Goal: Task Accomplishment & Management: Manage account settings

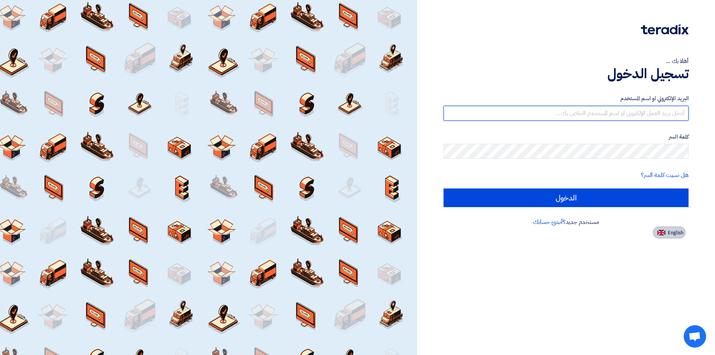
type input "[PERSON_NAME][EMAIL_ADDRESS][DOMAIN_NAME]"
click at [667, 233] on span "English" at bounding box center [675, 232] width 16 height 5
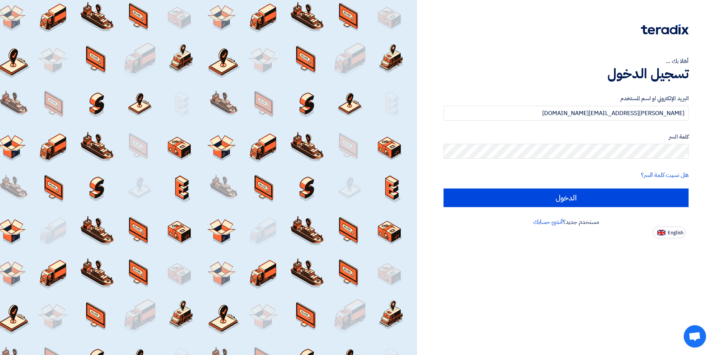
type input "Sign in"
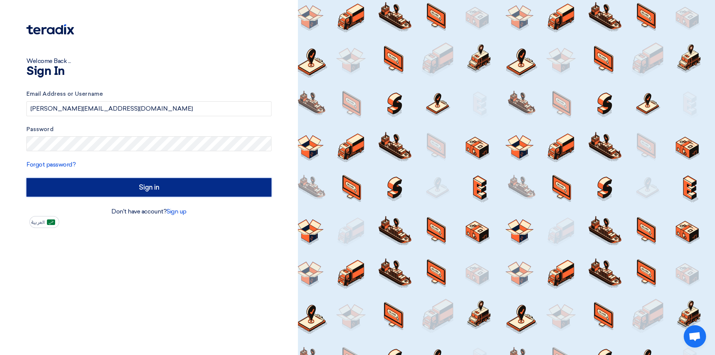
click at [130, 183] on input "Sign in" at bounding box center [148, 187] width 245 height 19
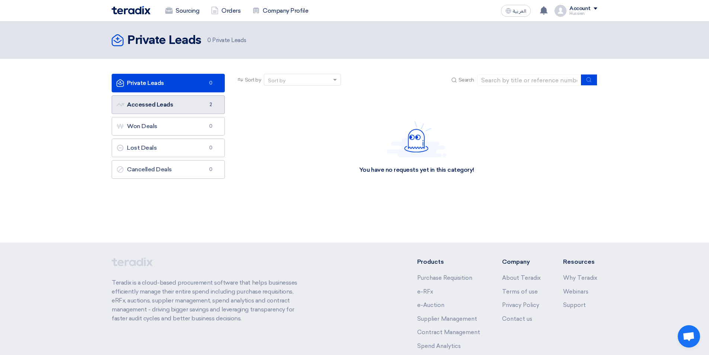
click at [190, 105] on link "Accessed Leads Accessed Leads 2" at bounding box center [168, 104] width 113 height 19
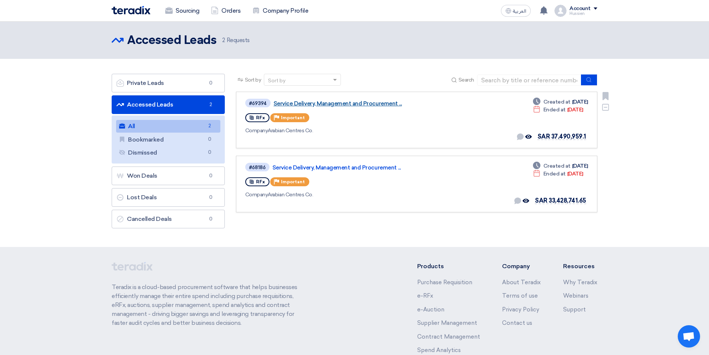
click at [338, 103] on link "Service Delivery, Management and Procurement ..." at bounding box center [367, 103] width 186 height 7
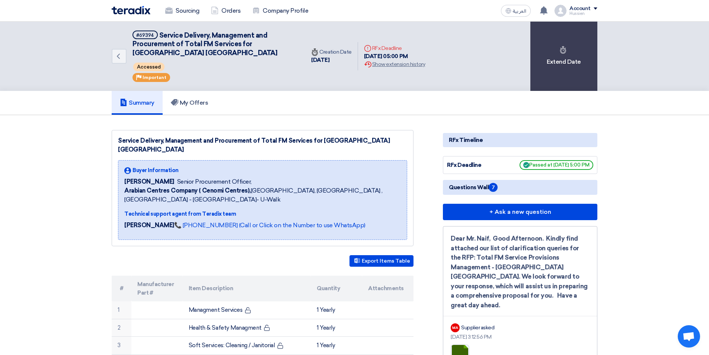
click at [392, 96] on div "Summary My Offers" at bounding box center [355, 103] width 486 height 24
click at [193, 96] on link "My Offers" at bounding box center [190, 103] width 54 height 24
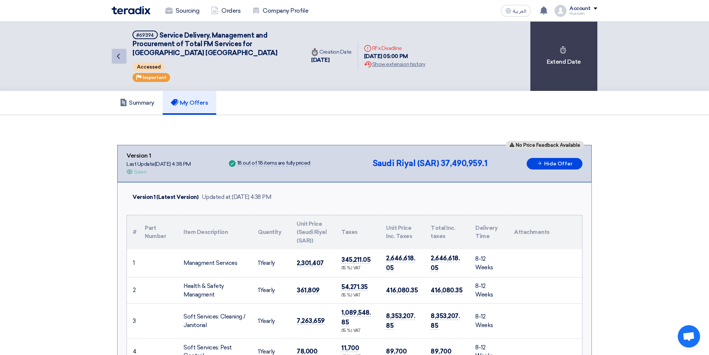
click at [116, 57] on icon "Back" at bounding box center [118, 56] width 9 height 9
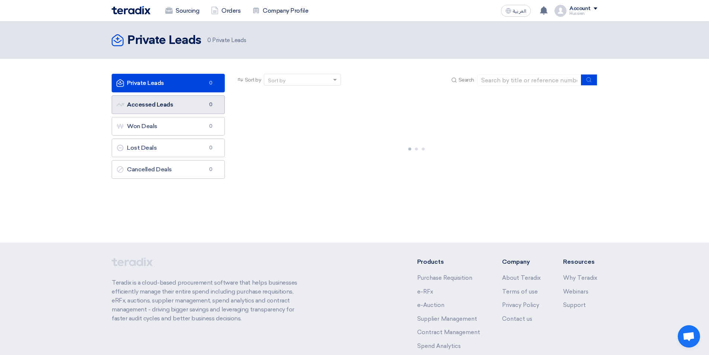
click at [201, 111] on link "Accessed Leads Accessed Leads 0" at bounding box center [168, 104] width 113 height 19
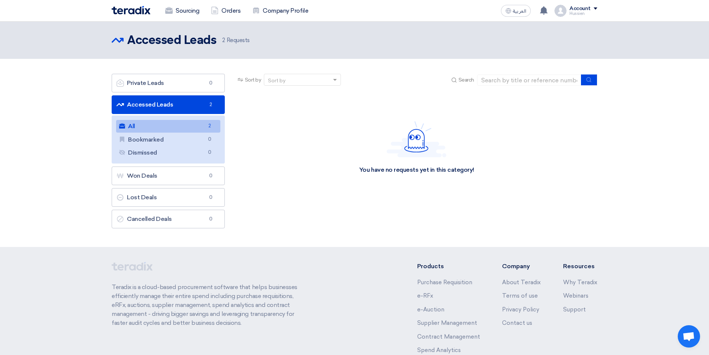
click at [208, 111] on link "Accessed Leads Accessed Leads 2" at bounding box center [168, 104] width 113 height 19
click at [187, 124] on link "All All 2" at bounding box center [168, 126] width 104 height 13
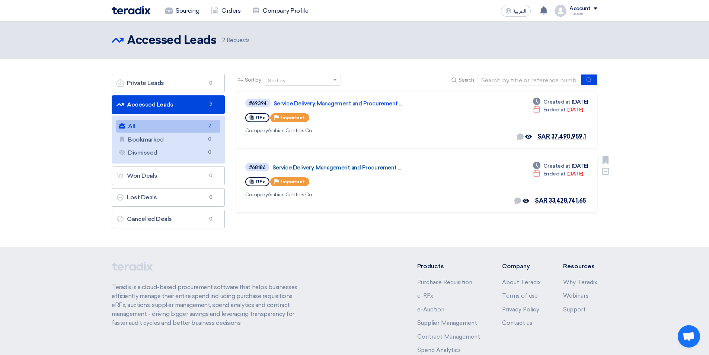
click at [317, 167] on link "Service Delivery, Management and Procurement ..." at bounding box center [365, 167] width 186 height 7
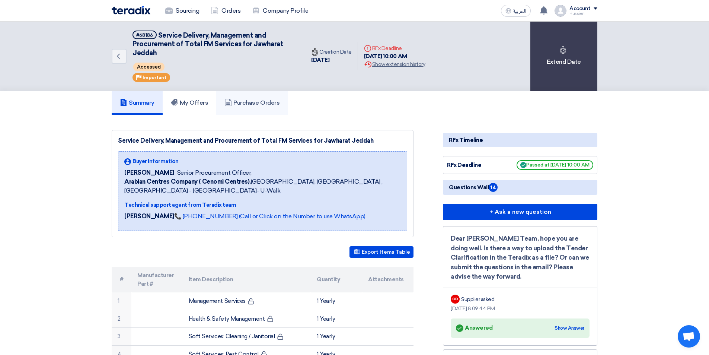
click at [246, 108] on link "Purchase Orders" at bounding box center [251, 103] width 71 height 24
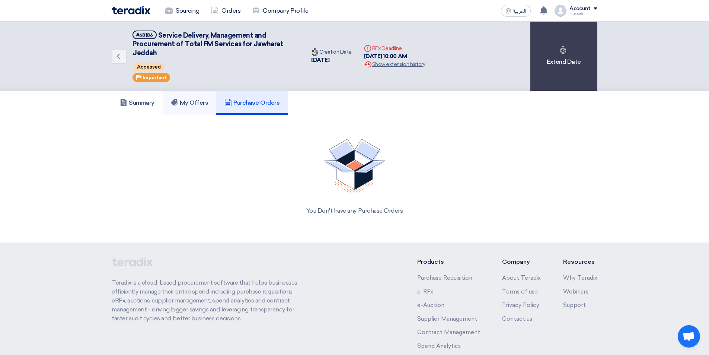
click at [191, 107] on link "My Offers" at bounding box center [190, 103] width 54 height 24
